Goal: Communication & Community: Answer question/provide support

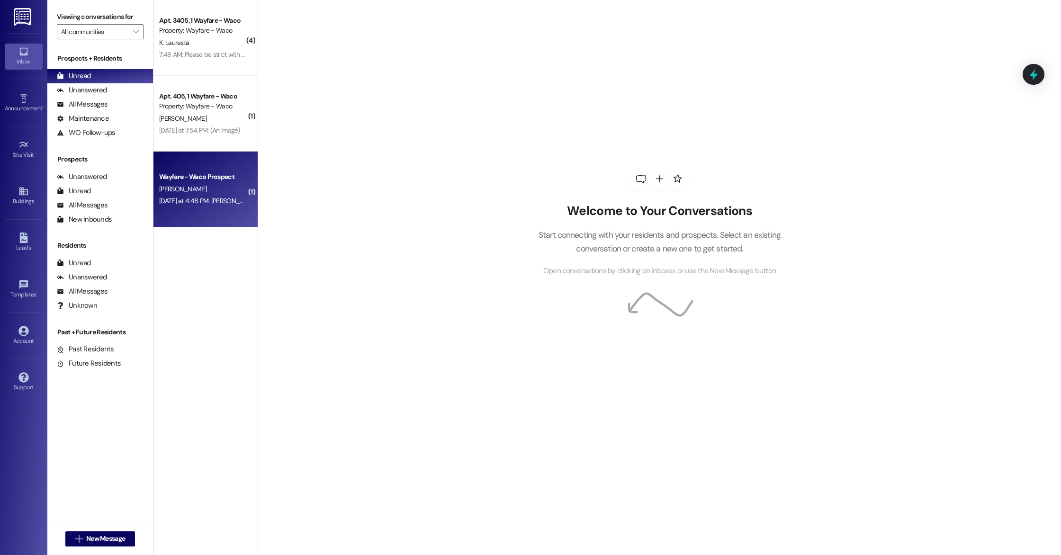
click at [196, 190] on div "[PERSON_NAME]" at bounding box center [203, 189] width 90 height 12
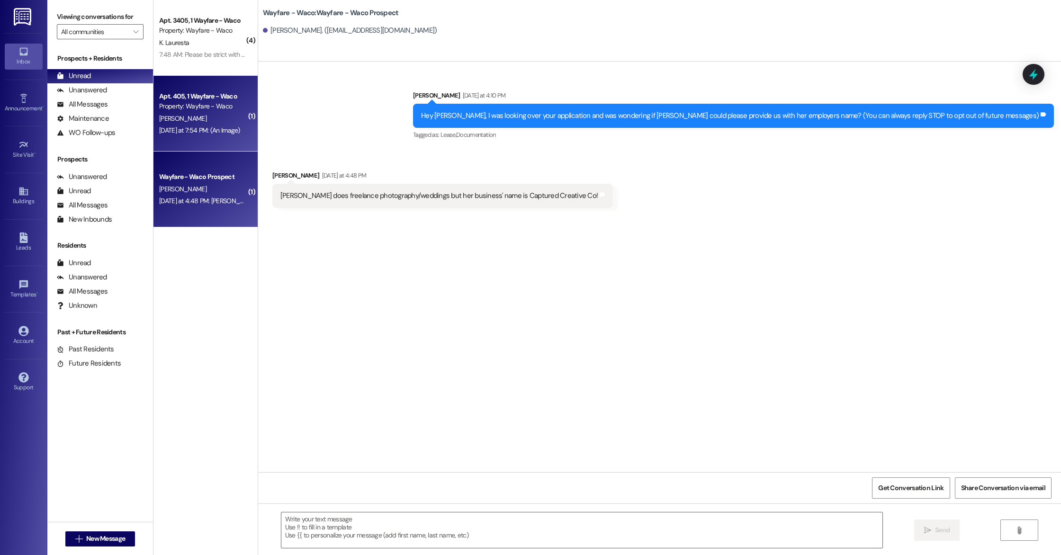
click at [190, 125] on div "[DATE] at 7:54 PM: (An Image) [DATE] at 7:54 PM: (An Image)" at bounding box center [203, 131] width 90 height 12
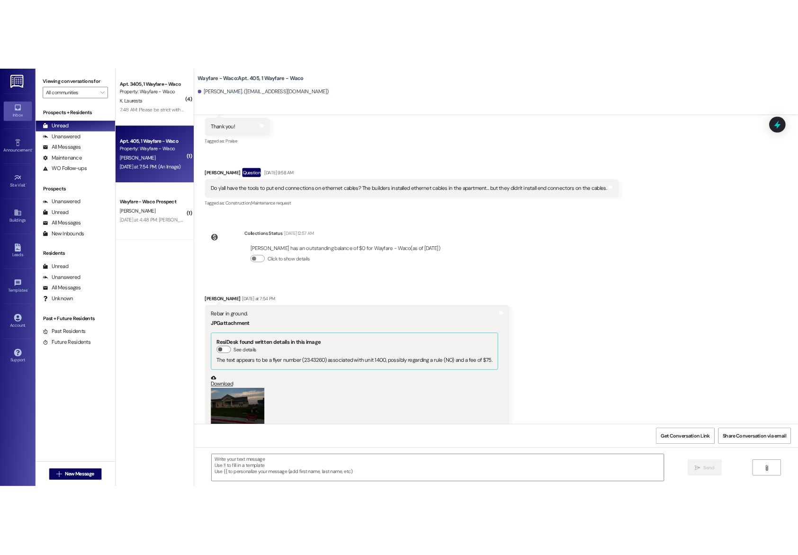
scroll to position [5335, 0]
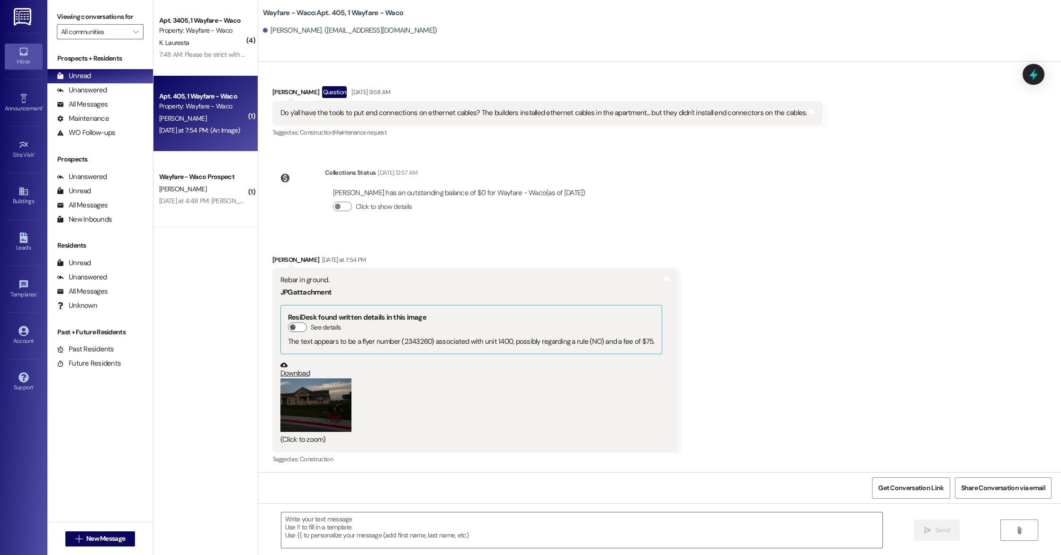
click at [327, 387] on button "Zoom image" at bounding box center [316, 406] width 71 height 54
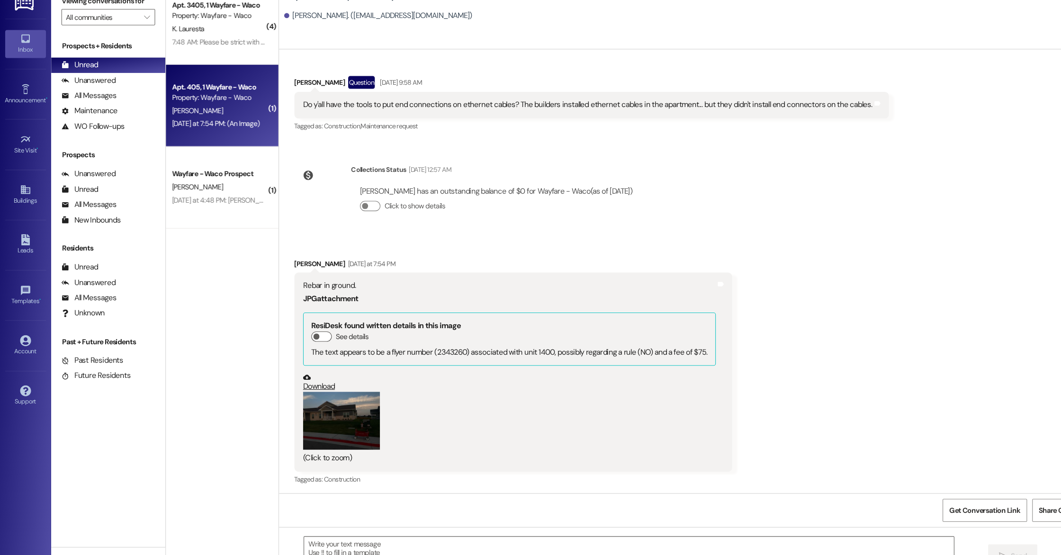
click at [314, 390] on button "Zoom image" at bounding box center [316, 406] width 71 height 54
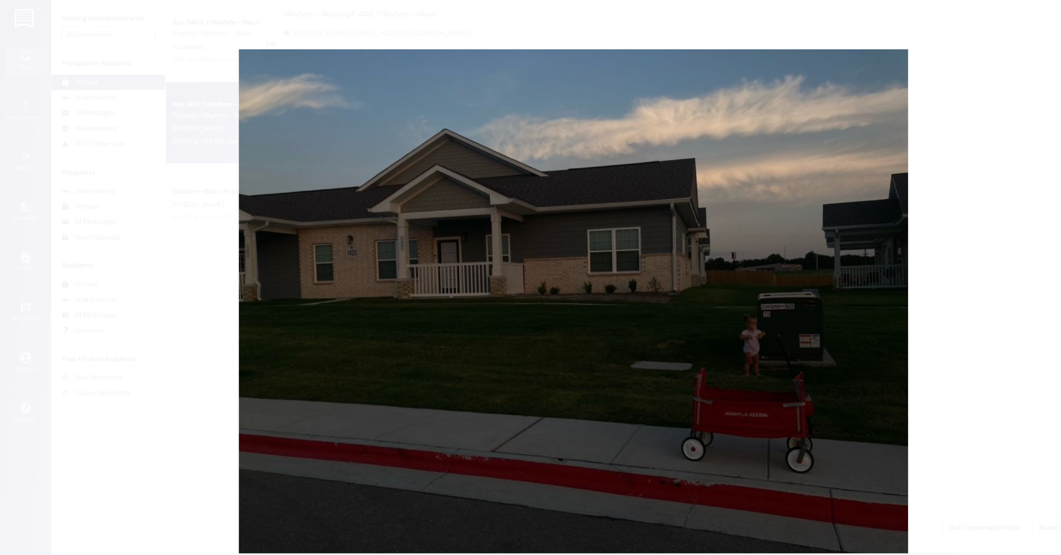
click at [727, 279] on button "Unzoom image" at bounding box center [530, 277] width 1061 height 555
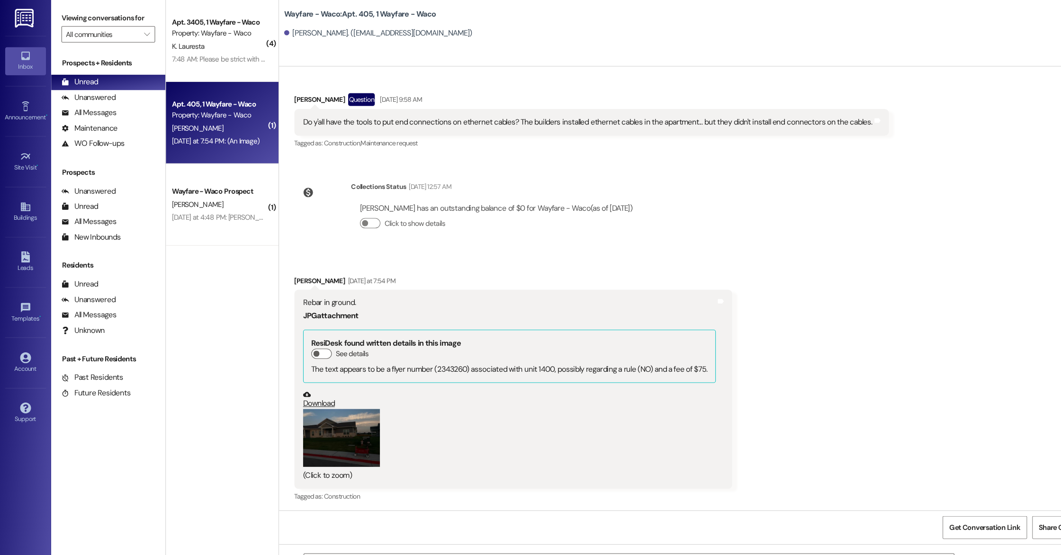
click at [304, 409] on button "Zoom image" at bounding box center [316, 406] width 71 height 54
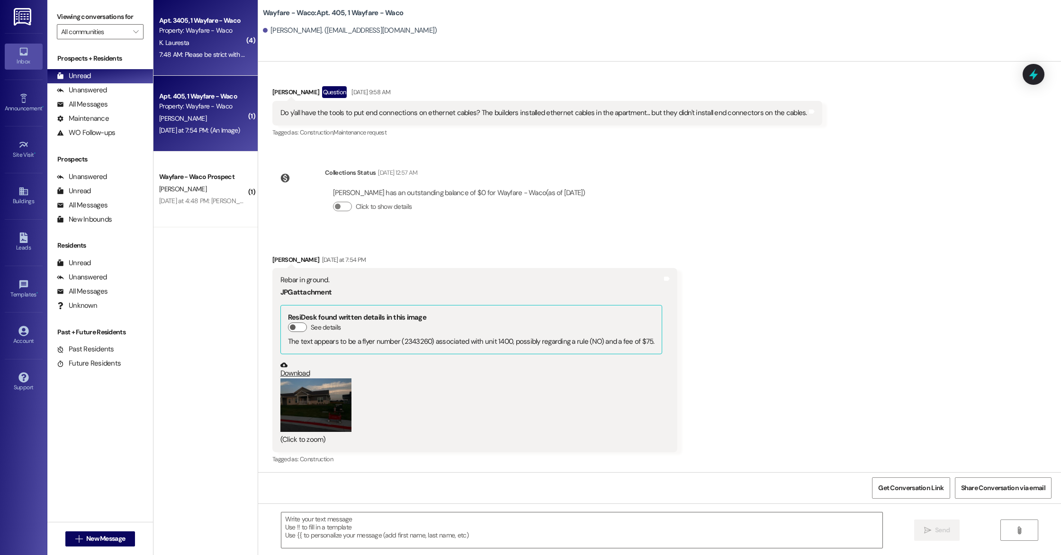
click at [196, 31] on div "Property: Wayfare - Waco" at bounding box center [203, 31] width 88 height 10
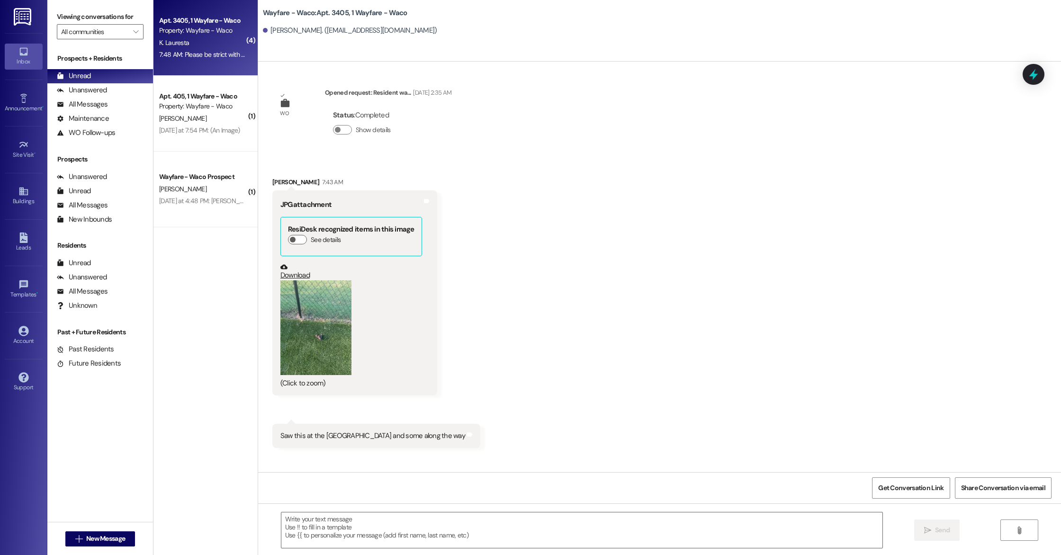
scroll to position [476, 0]
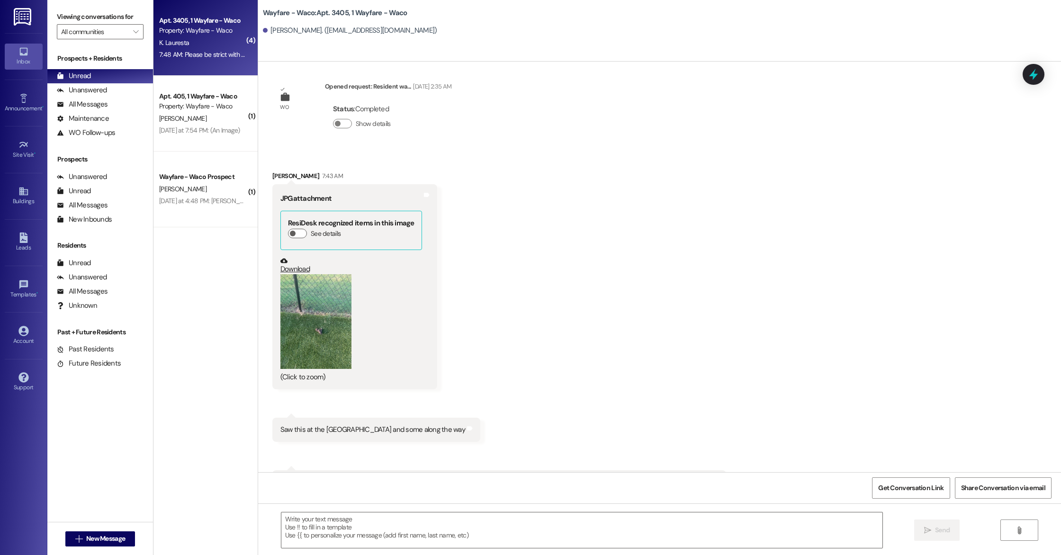
click at [305, 335] on button "Zoom image" at bounding box center [316, 321] width 71 height 95
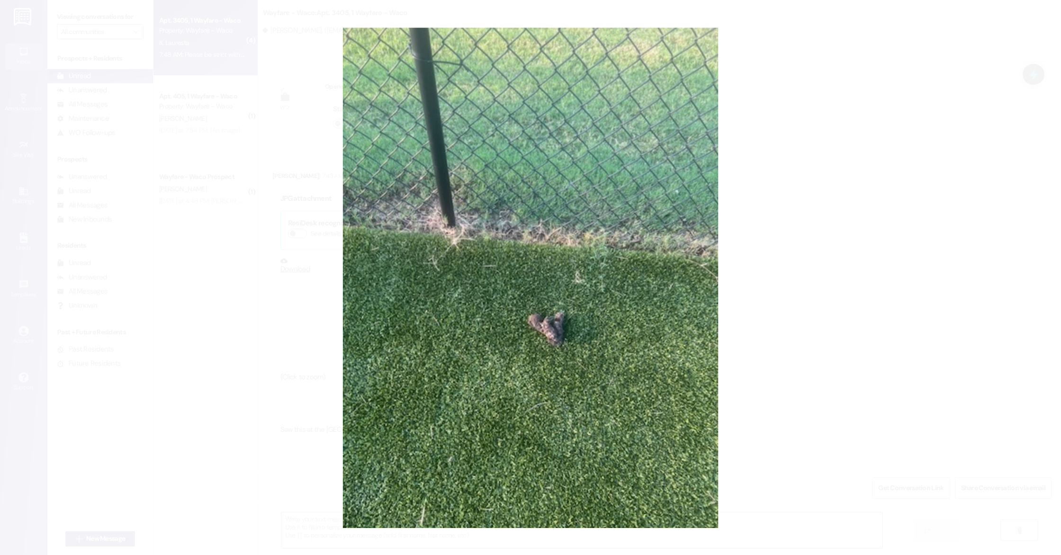
click at [590, 326] on button "Unzoom image" at bounding box center [530, 277] width 1061 height 555
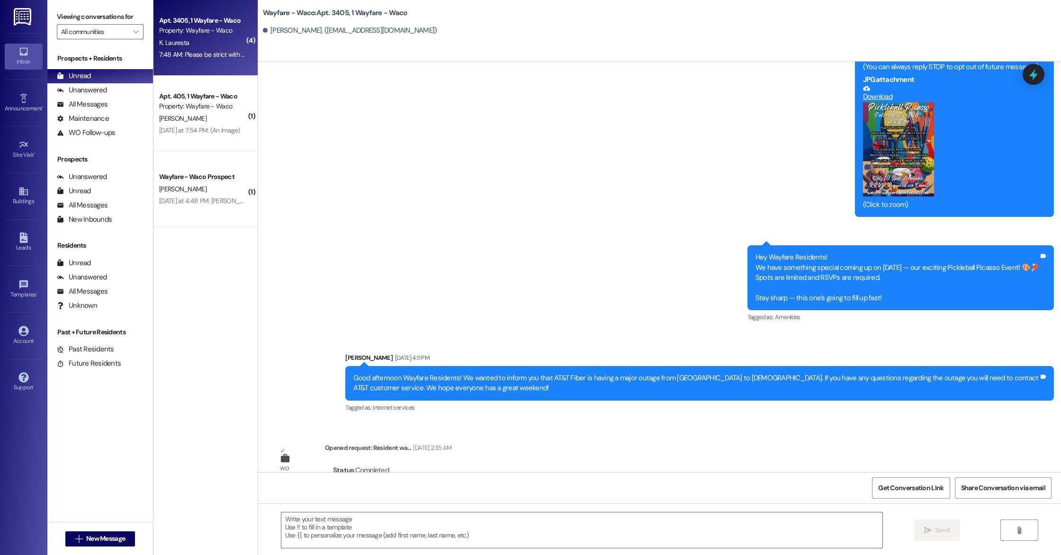
scroll to position [91, 0]
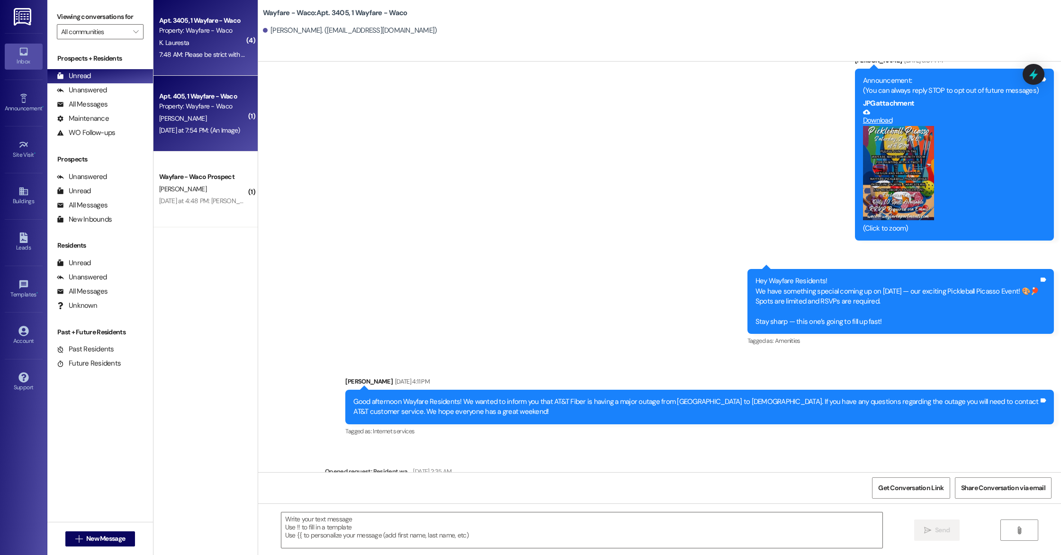
click at [225, 101] on div "Apt. 405, 1 Wayfare - Waco" at bounding box center [203, 96] width 88 height 10
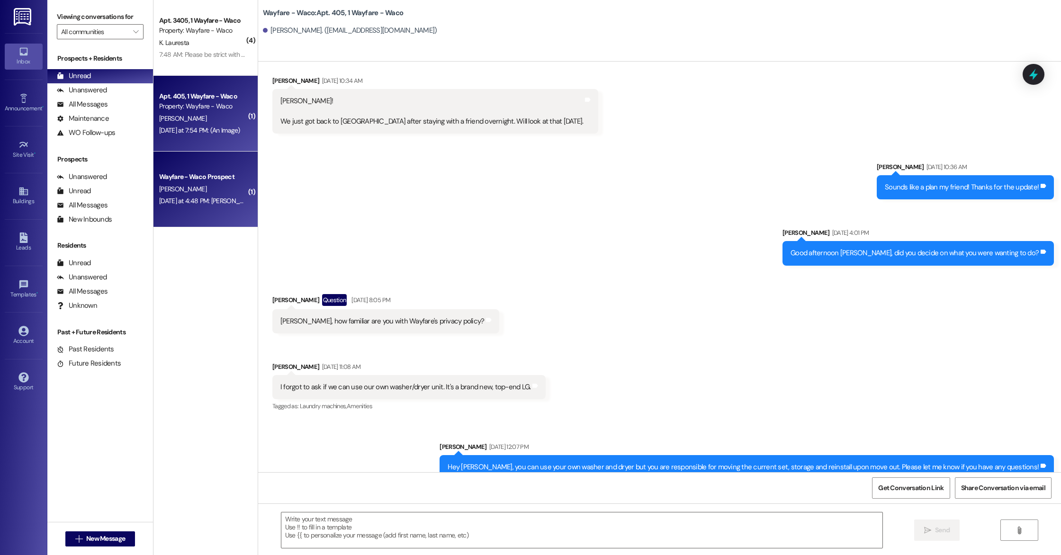
click at [216, 177] on div "Wayfare - Waco Prospect" at bounding box center [203, 177] width 88 height 10
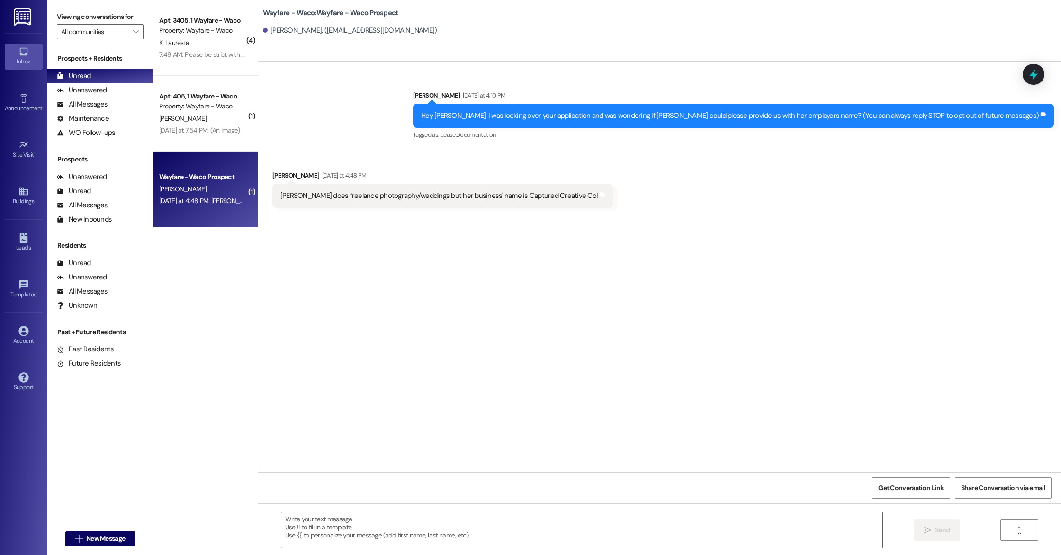
scroll to position [0, 0]
click at [90, 109] on div "All Messages" at bounding box center [82, 105] width 51 height 10
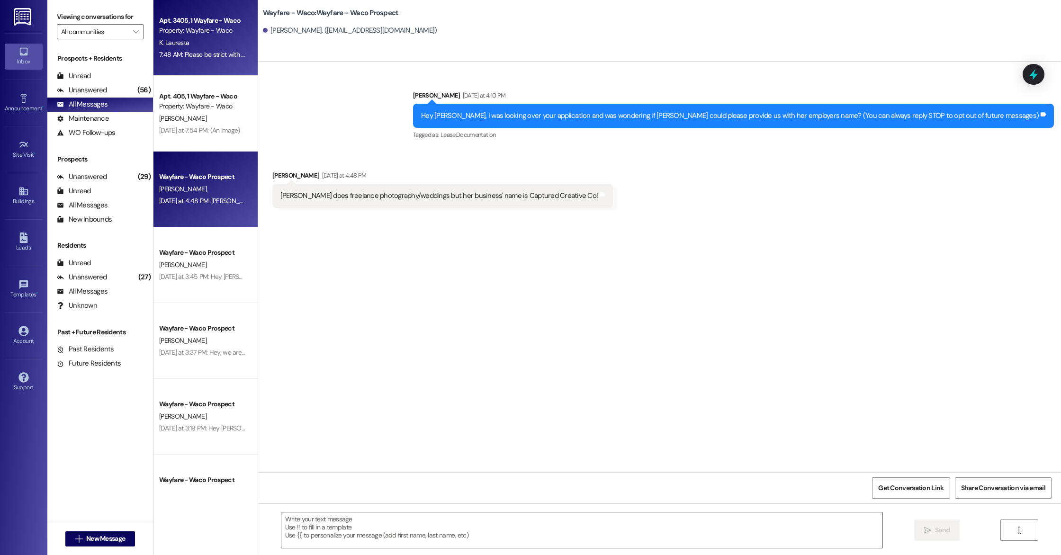
click at [198, 65] on div "Apt. 3405, 1 Wayfare - Waco Property: Wayfare - Waco K. Lauresta 7:48 AM: Pleas…" at bounding box center [206, 38] width 104 height 76
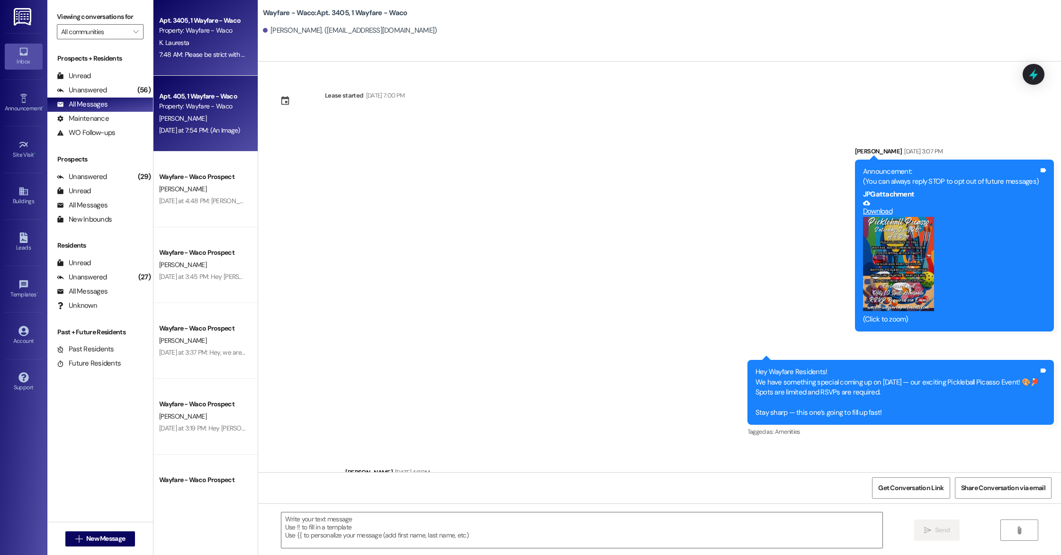
scroll to position [587, 0]
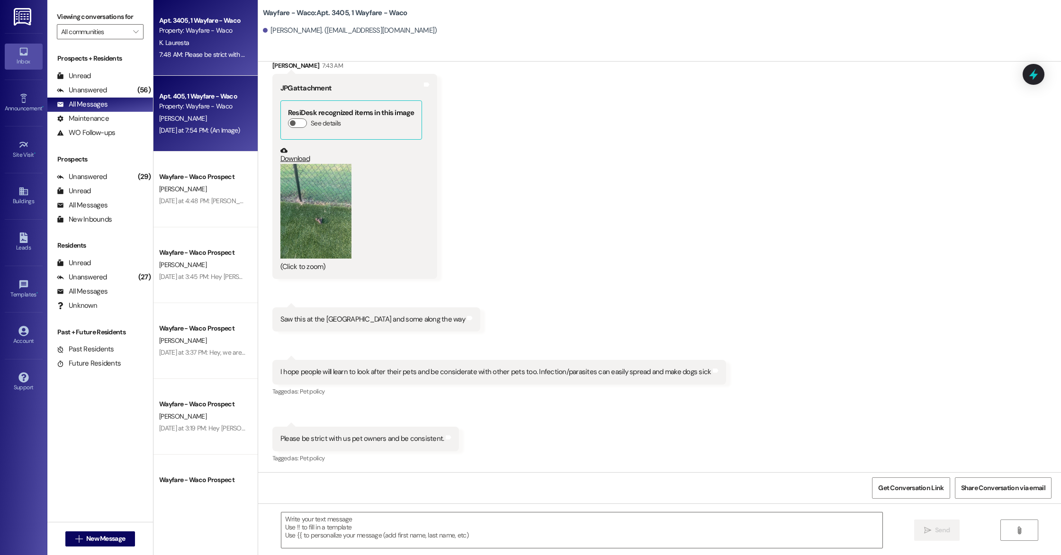
click at [201, 127] on div "[DATE] at 7:54 PM: (An Image) [DATE] at 7:54 PM: (An Image)" at bounding box center [199, 130] width 81 height 9
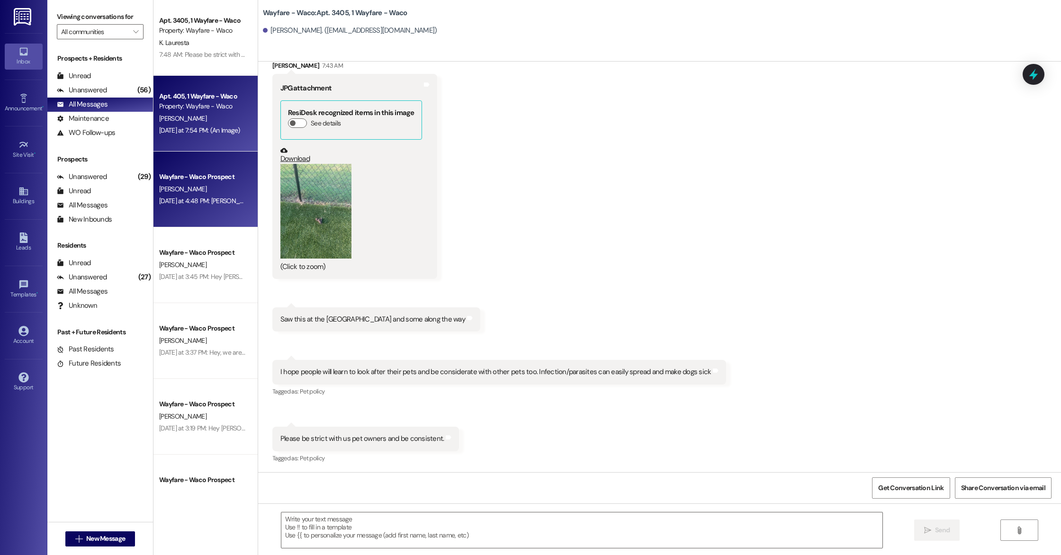
scroll to position [5335, 0]
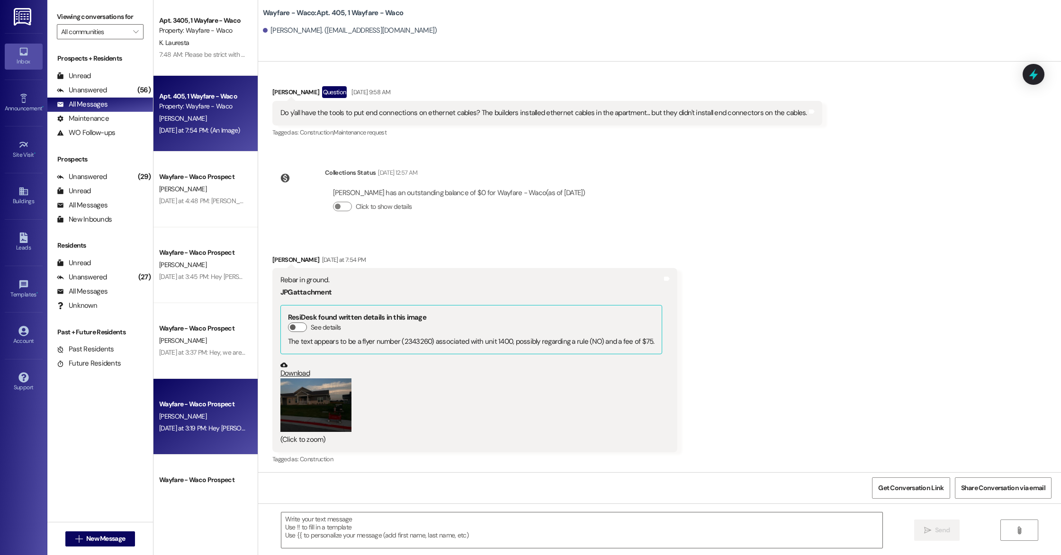
click at [193, 431] on div "[DATE] at 3:19 PM: Hey [PERSON_NAME]! I just wanted to reach out to you and let…" at bounding box center [545, 428] width 773 height 9
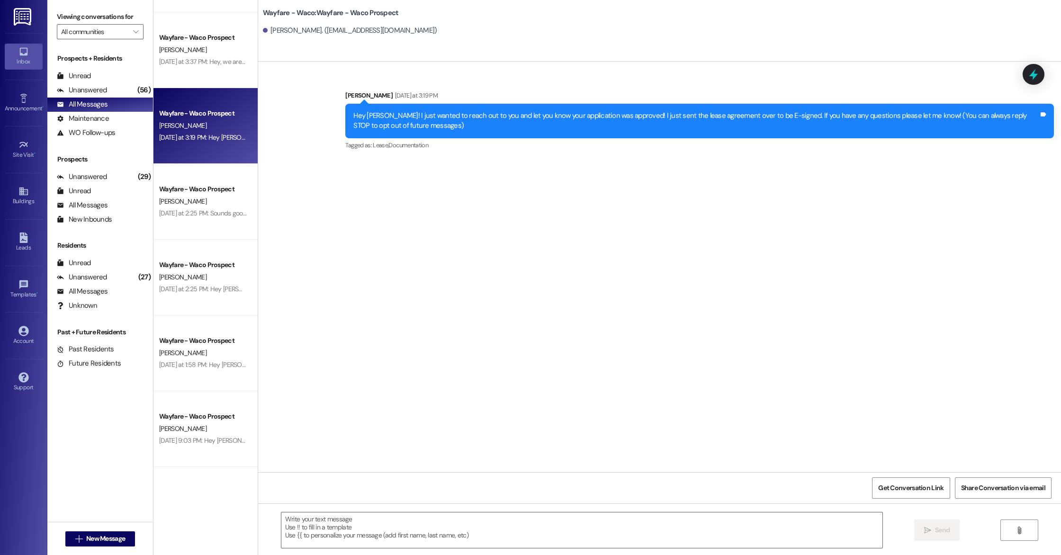
scroll to position [292, 0]
click at [72, 546] on button " New Message" at bounding box center [100, 539] width 70 height 15
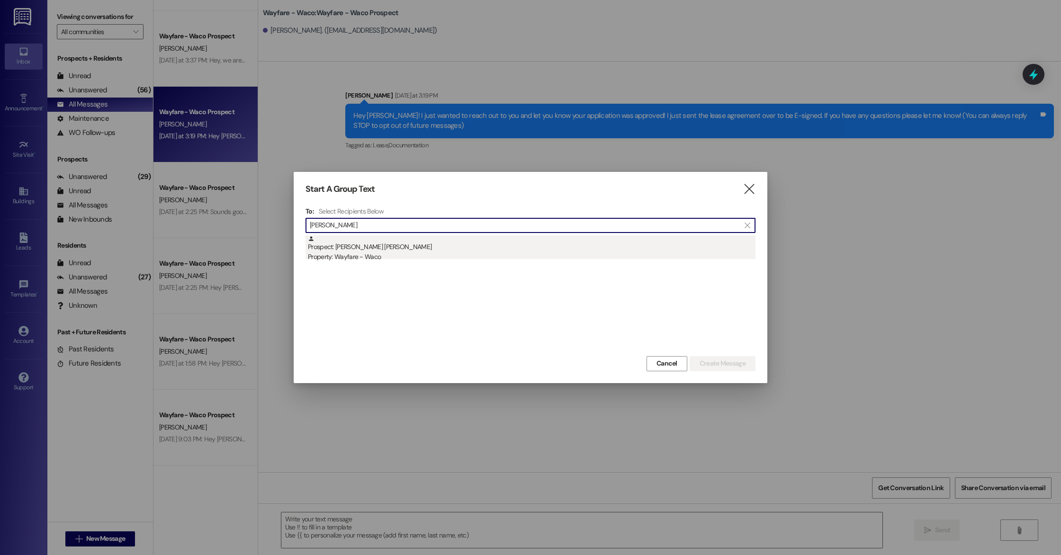
type input "[PERSON_NAME]"
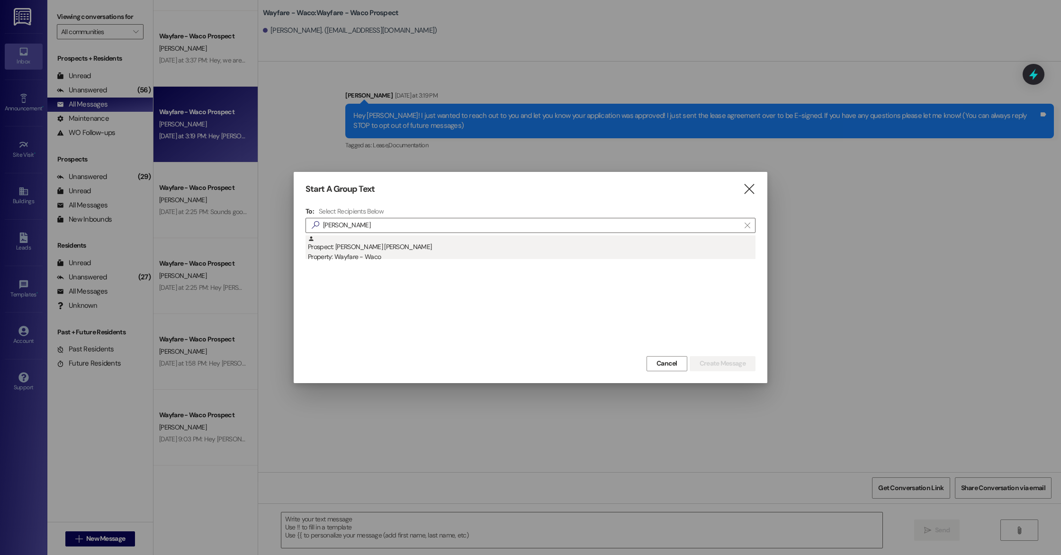
click at [357, 251] on div "Prospect: [PERSON_NAME] [PERSON_NAME] Property: Wayfare - Waco" at bounding box center [532, 248] width 448 height 27
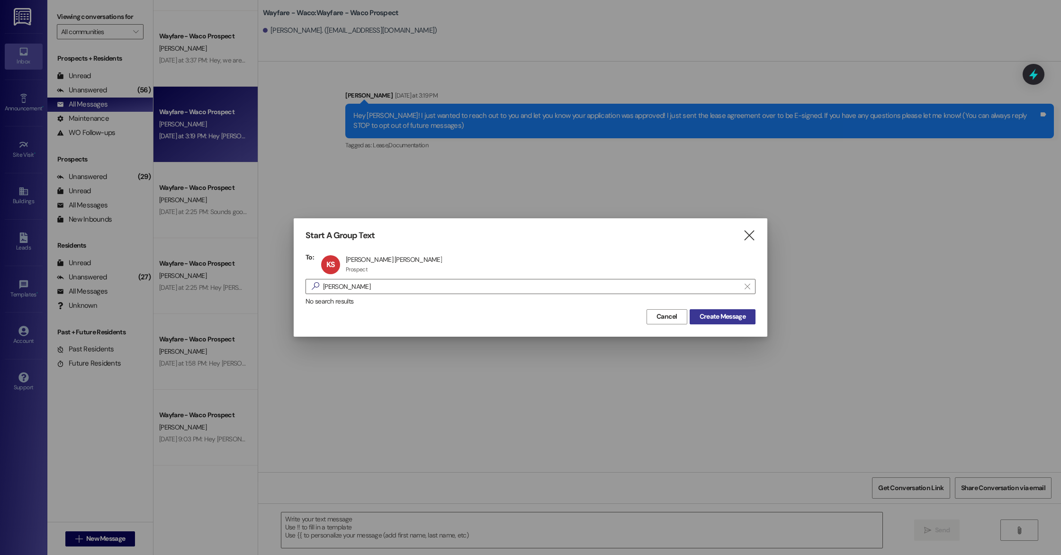
click at [715, 316] on span "Create Message" at bounding box center [723, 317] width 46 height 10
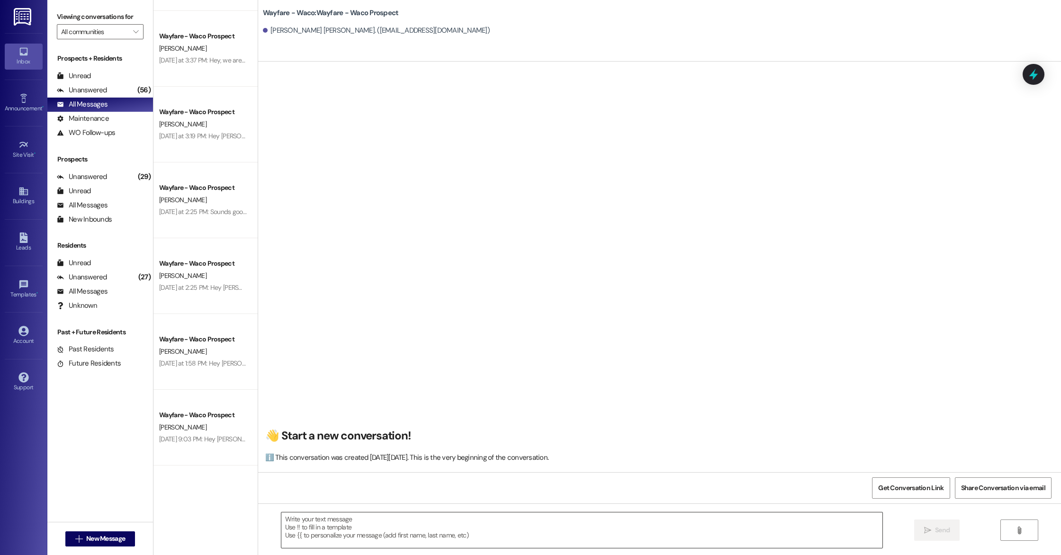
click at [338, 513] on textarea at bounding box center [581, 531] width 601 height 36
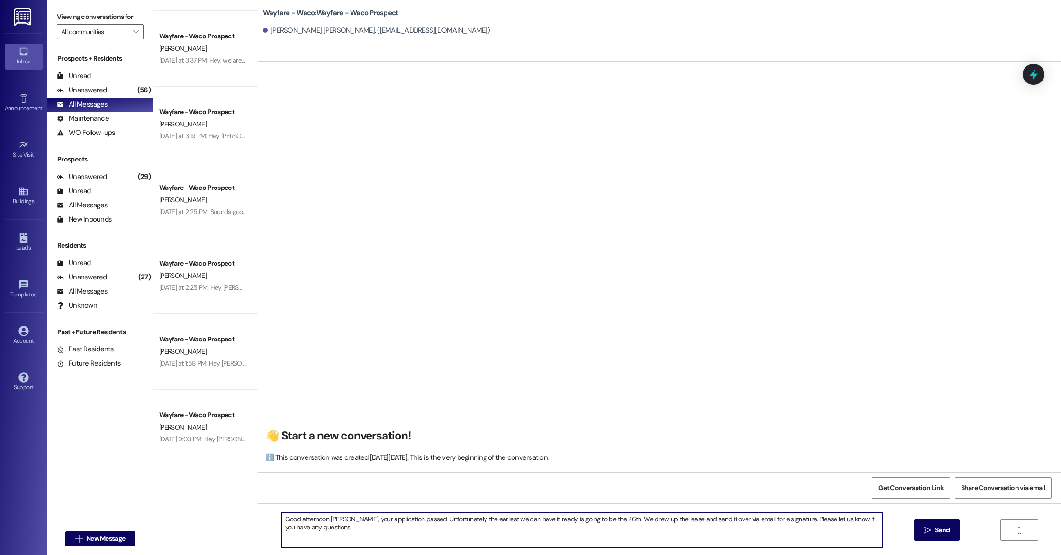
click at [522, 521] on textarea "Good afternoon [PERSON_NAME], your application passed. Unfortunately the earlie…" at bounding box center [581, 531] width 601 height 36
click at [525, 520] on textarea "Good afternoon [PERSON_NAME], your application passed. Unfortunately the earlie…" at bounding box center [581, 531] width 601 height 36
click at [528, 522] on textarea "Good afternoon [PERSON_NAME], your application passed. Unfortunately the earlie…" at bounding box center [581, 531] width 601 height 36
type textarea "Good afternoon [PERSON_NAME], your application passed. Unfortunately the earlie…"
click at [924, 527] on icon "" at bounding box center [927, 531] width 7 height 8
